Goal: Transaction & Acquisition: Download file/media

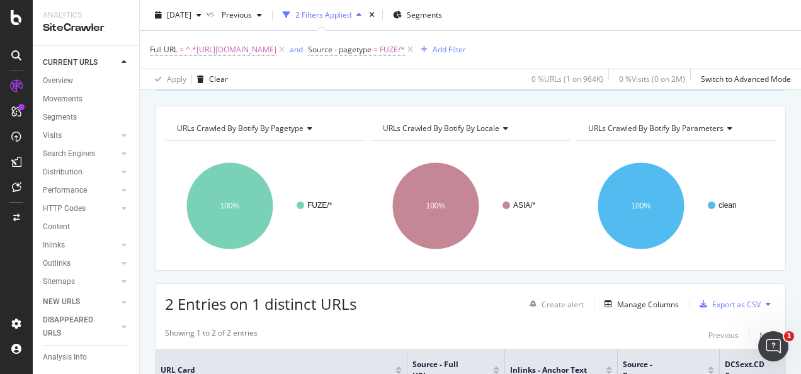
scroll to position [126, 0]
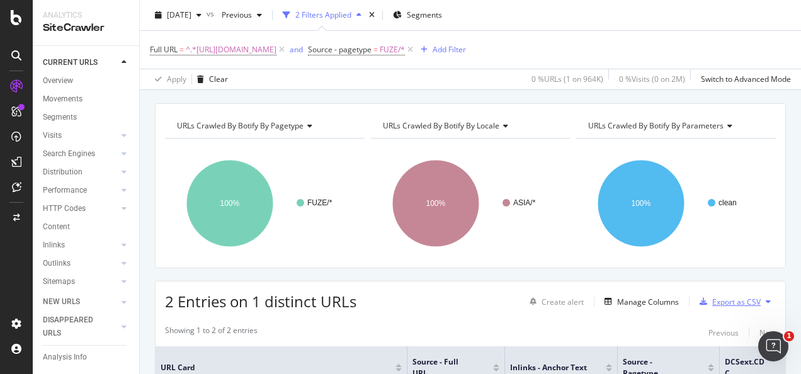
click at [718, 297] on div "Export as CSV" at bounding box center [736, 302] width 48 height 11
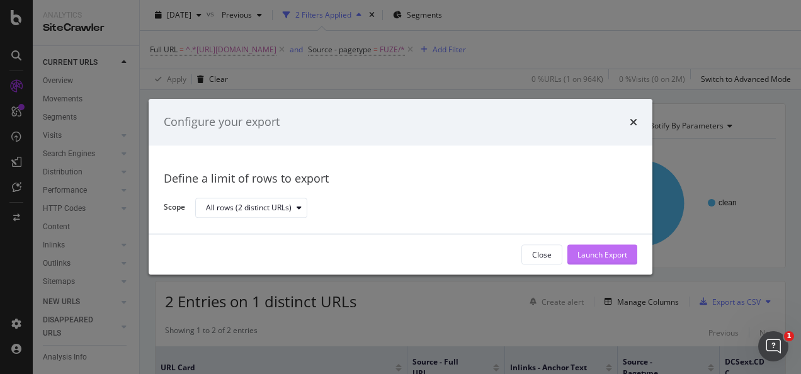
click at [613, 256] on div "Launch Export" at bounding box center [602, 254] width 50 height 11
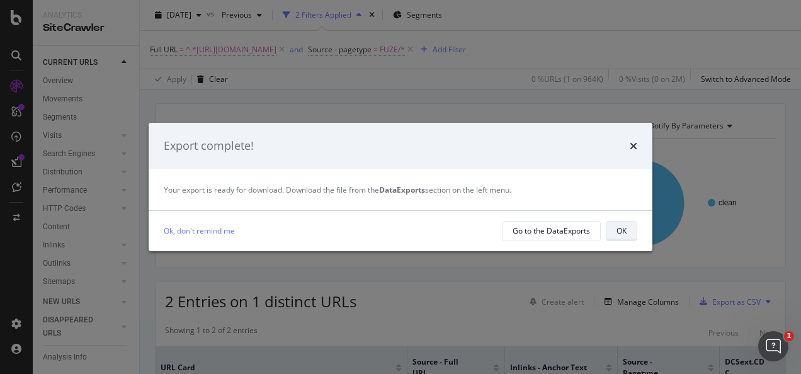
click at [622, 237] on div "OK" at bounding box center [622, 231] width 10 height 18
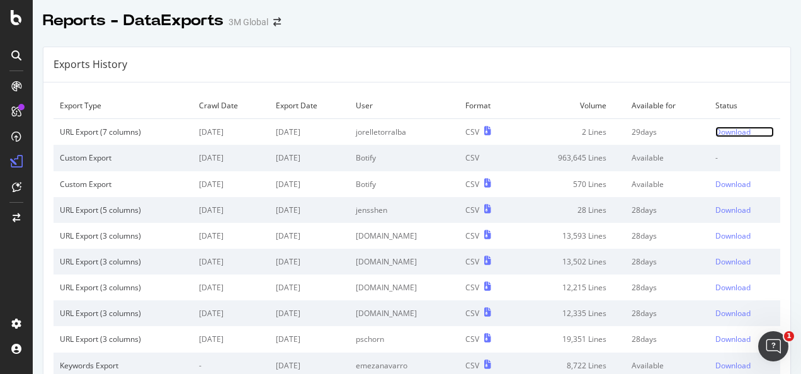
click at [729, 132] on div "Download" at bounding box center [732, 132] width 35 height 11
